Goal: Book appointment/travel/reservation

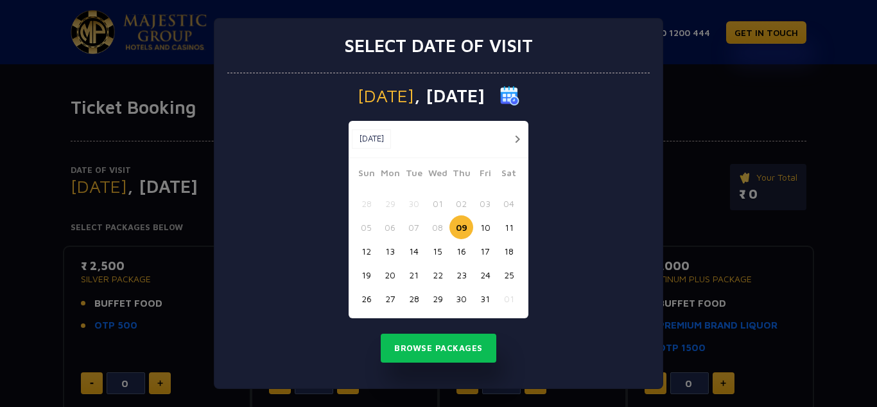
click at [519, 139] on button "button" at bounding box center [517, 139] width 16 height 16
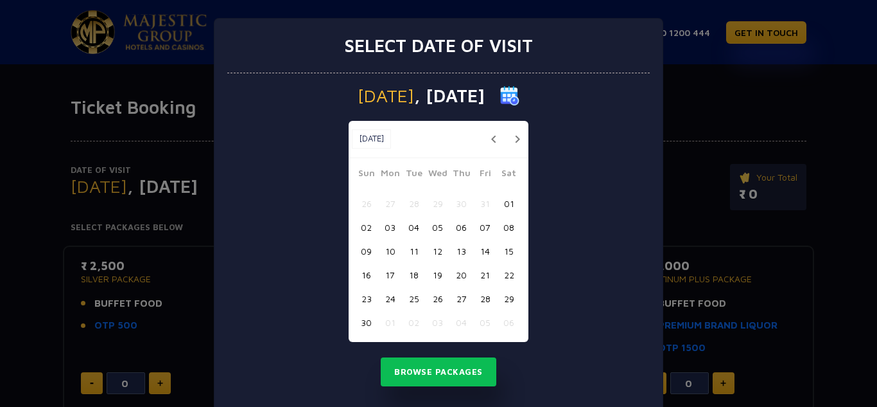
click at [519, 139] on button "button" at bounding box center [517, 139] width 16 height 16
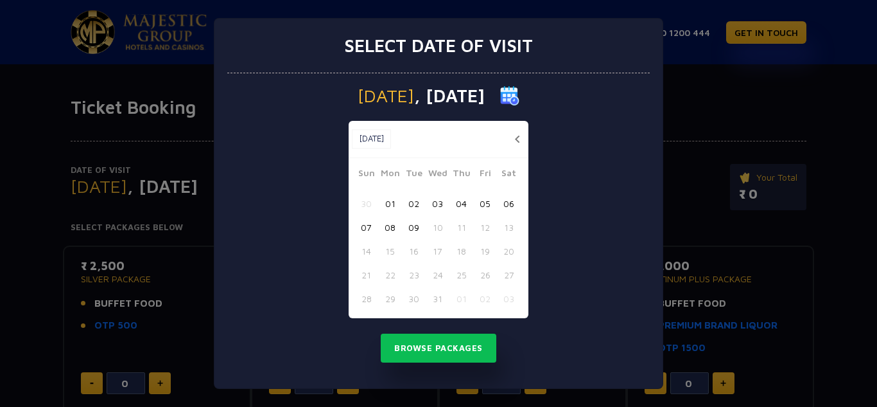
click at [414, 203] on button "02" at bounding box center [414, 203] width 24 height 24
click at [427, 343] on button "Browse Packages" at bounding box center [439, 348] width 116 height 30
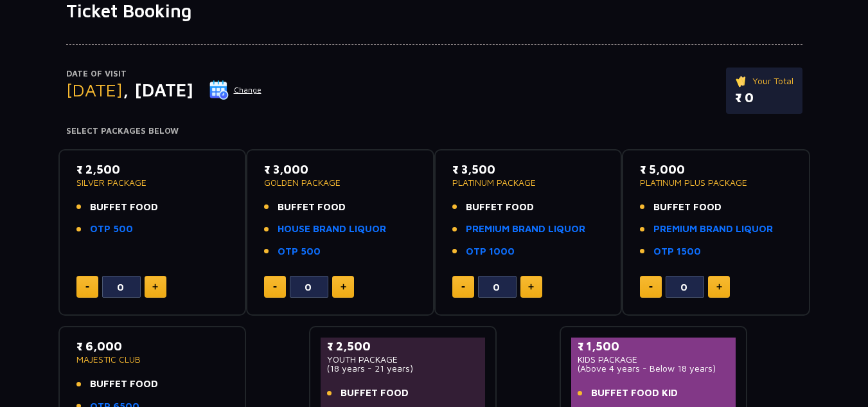
scroll to position [107, 0]
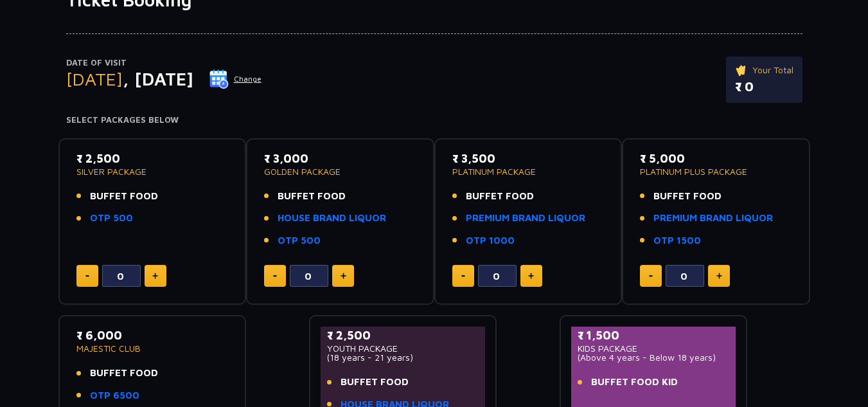
click at [155, 278] on img at bounding box center [155, 275] width 6 height 6
type input "2"
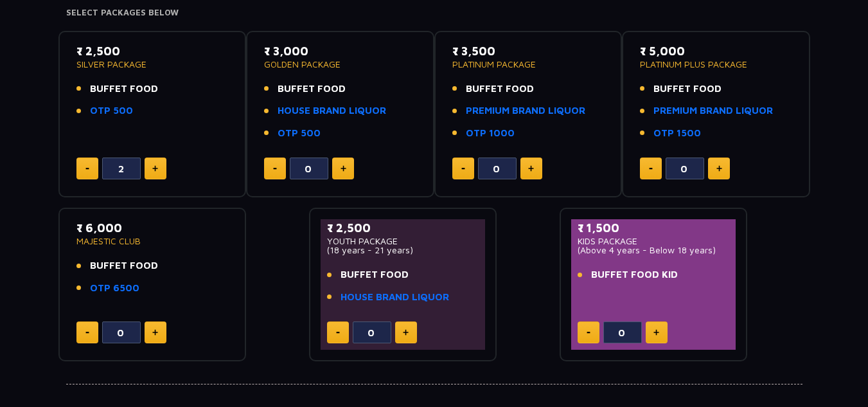
scroll to position [218, 0]
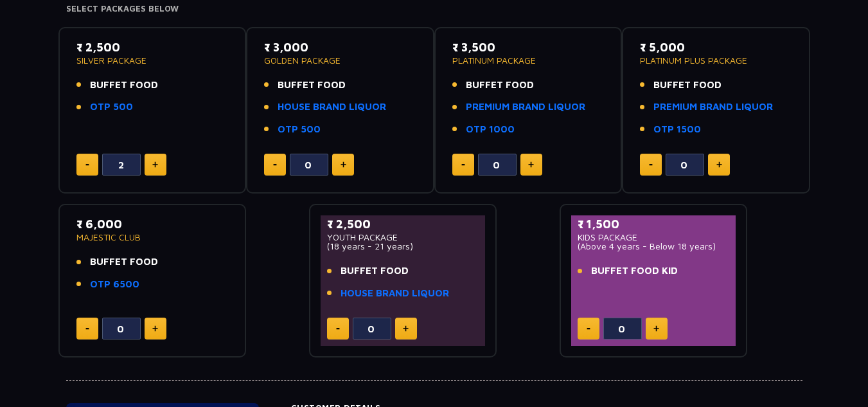
click at [657, 331] on img at bounding box center [656, 328] width 6 height 6
type input "2"
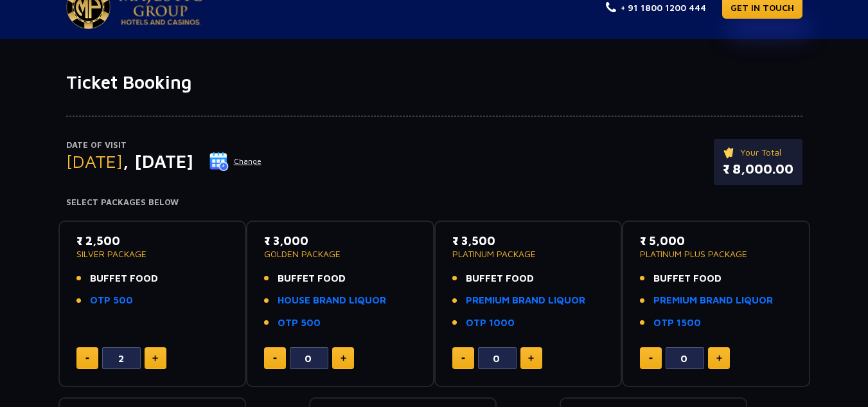
scroll to position [0, 0]
